Goal: Check status: Check status

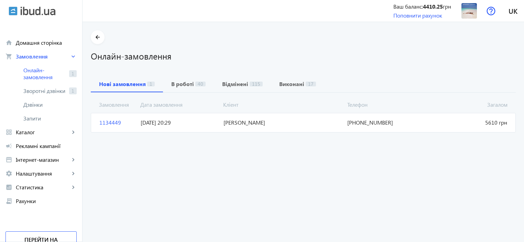
click at [107, 122] on span "1134449" at bounding box center [117, 123] width 41 height 8
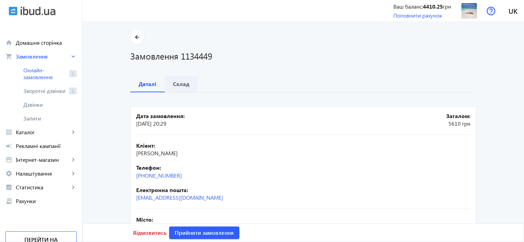
click at [181, 84] on b "Склад" at bounding box center [181, 83] width 16 height 5
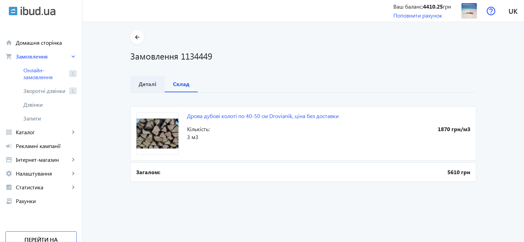
click at [144, 84] on b "Деталі" at bounding box center [148, 83] width 18 height 5
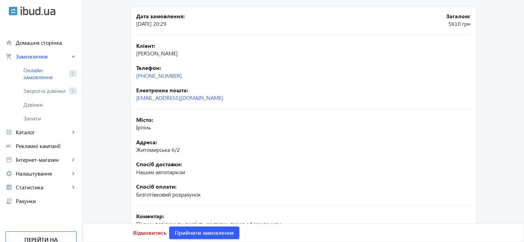
scroll to position [103, 0]
